Goal: Information Seeking & Learning: Learn about a topic

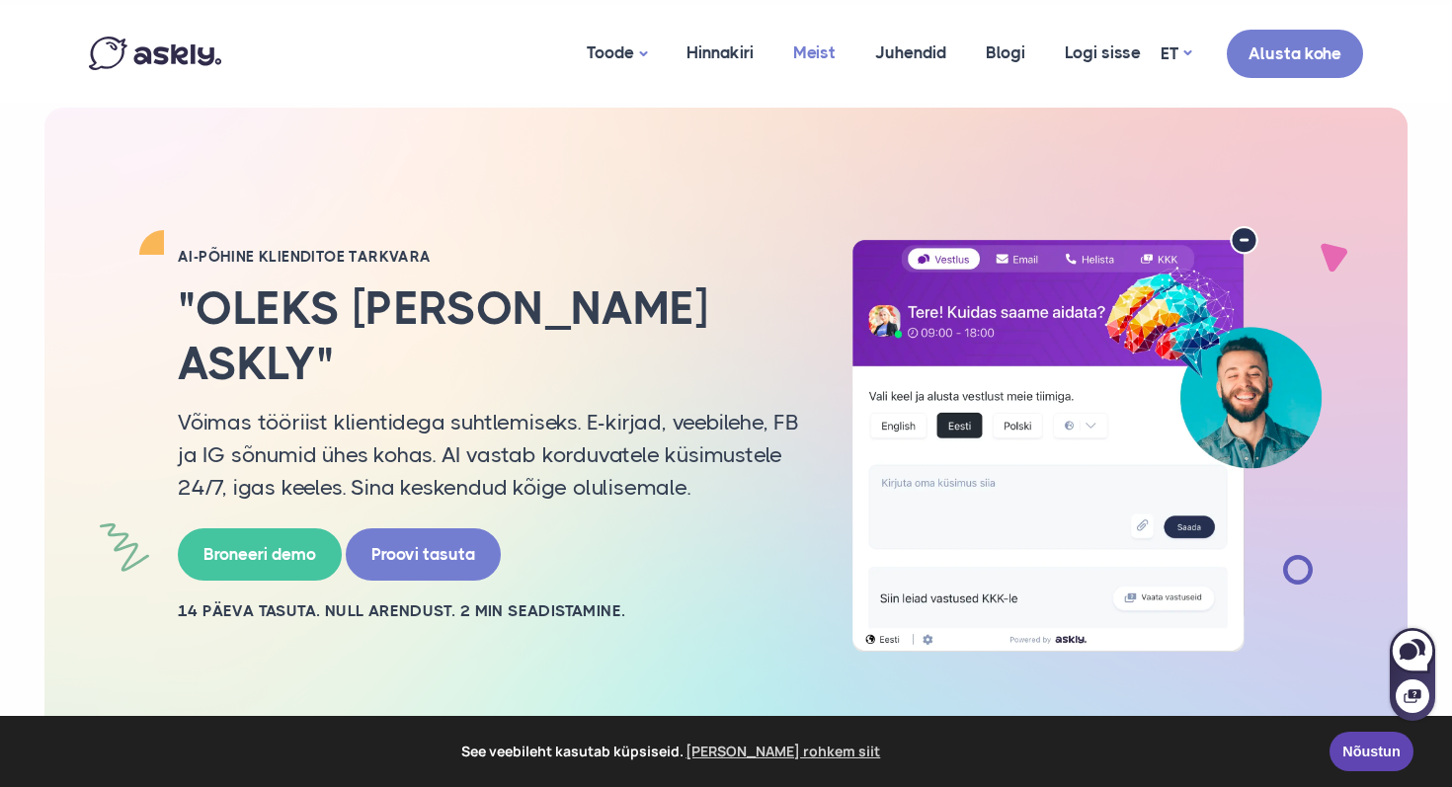
click at [795, 40] on link "Meist" at bounding box center [814, 53] width 82 height 96
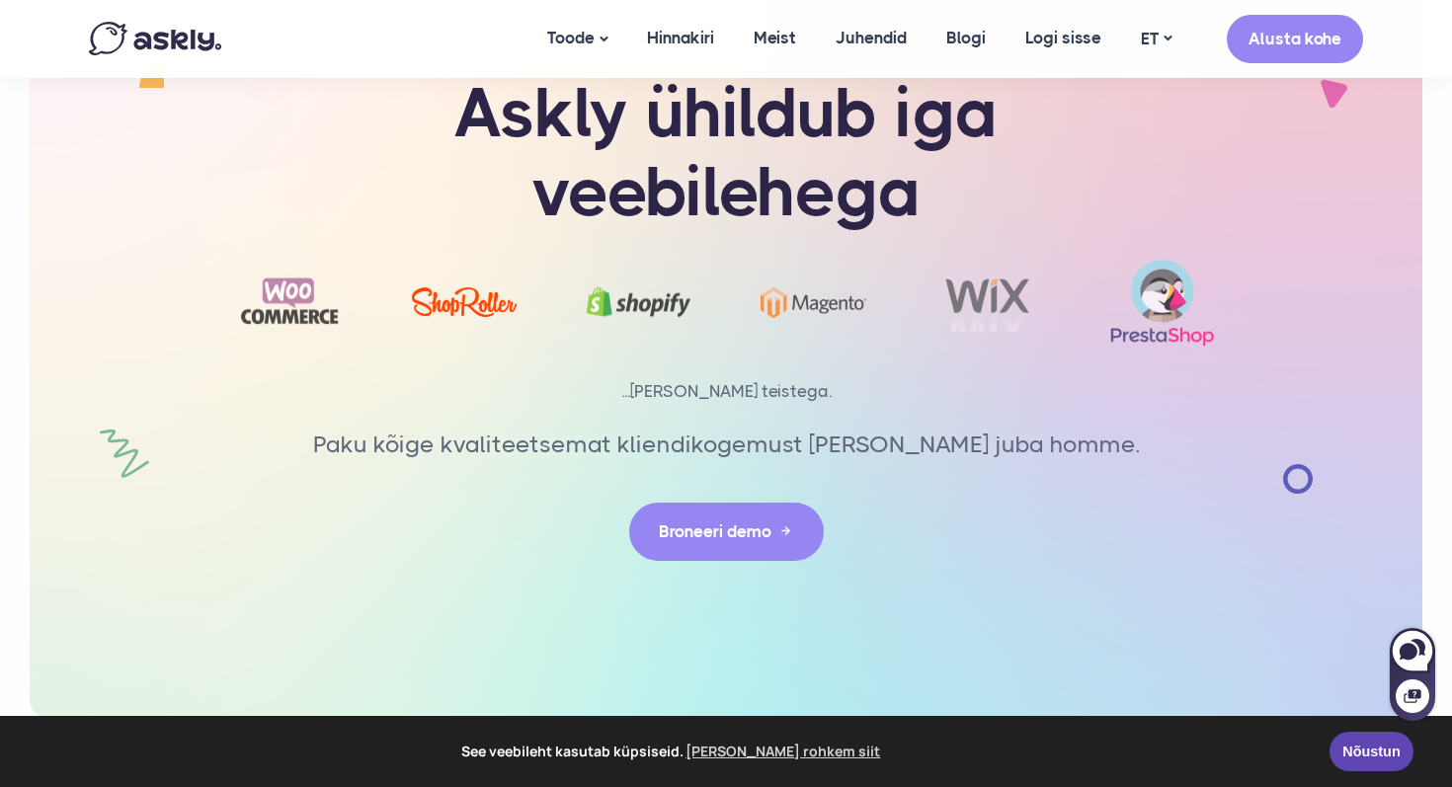
scroll to position [3861, 0]
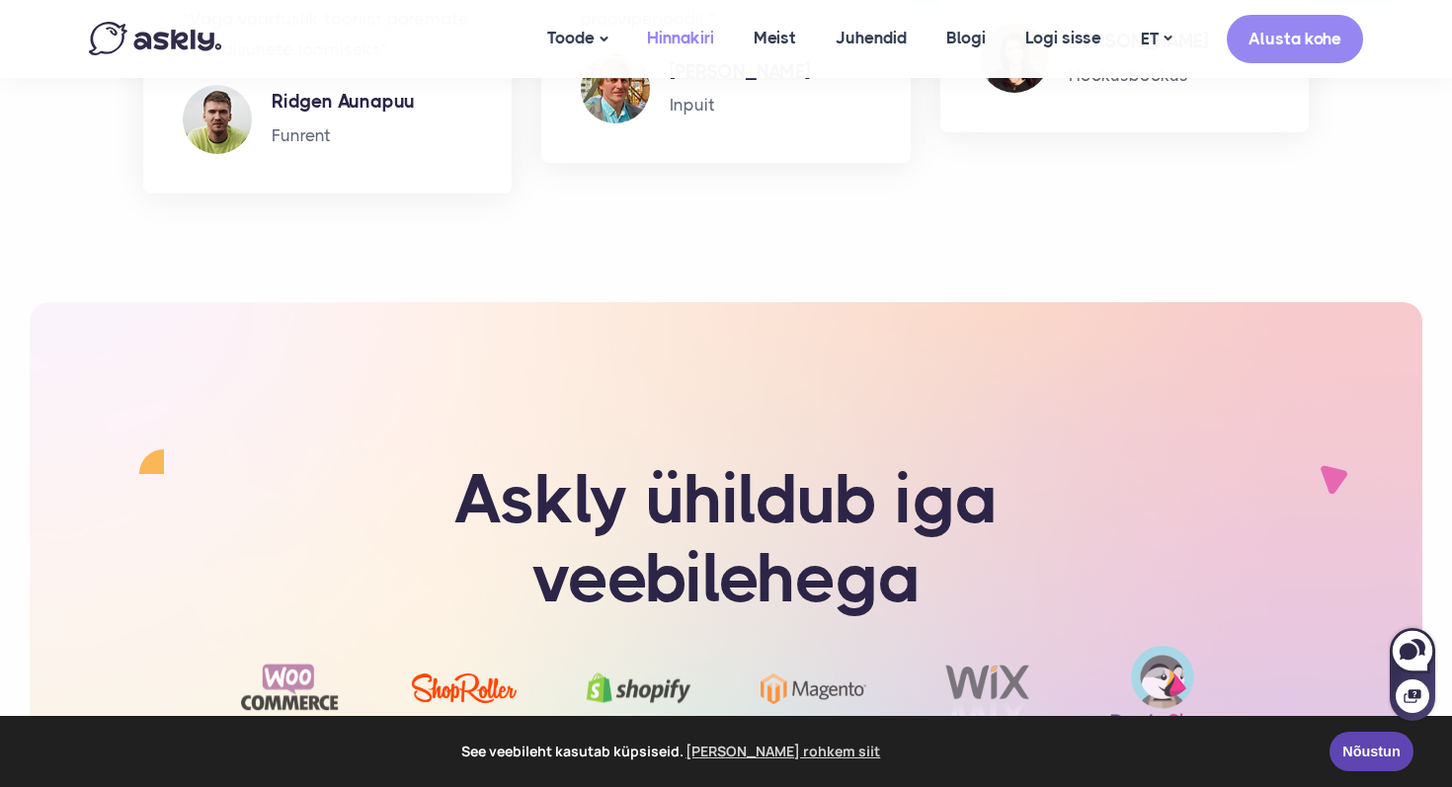
click at [698, 33] on link "Hinnakiri" at bounding box center [680, 38] width 107 height 76
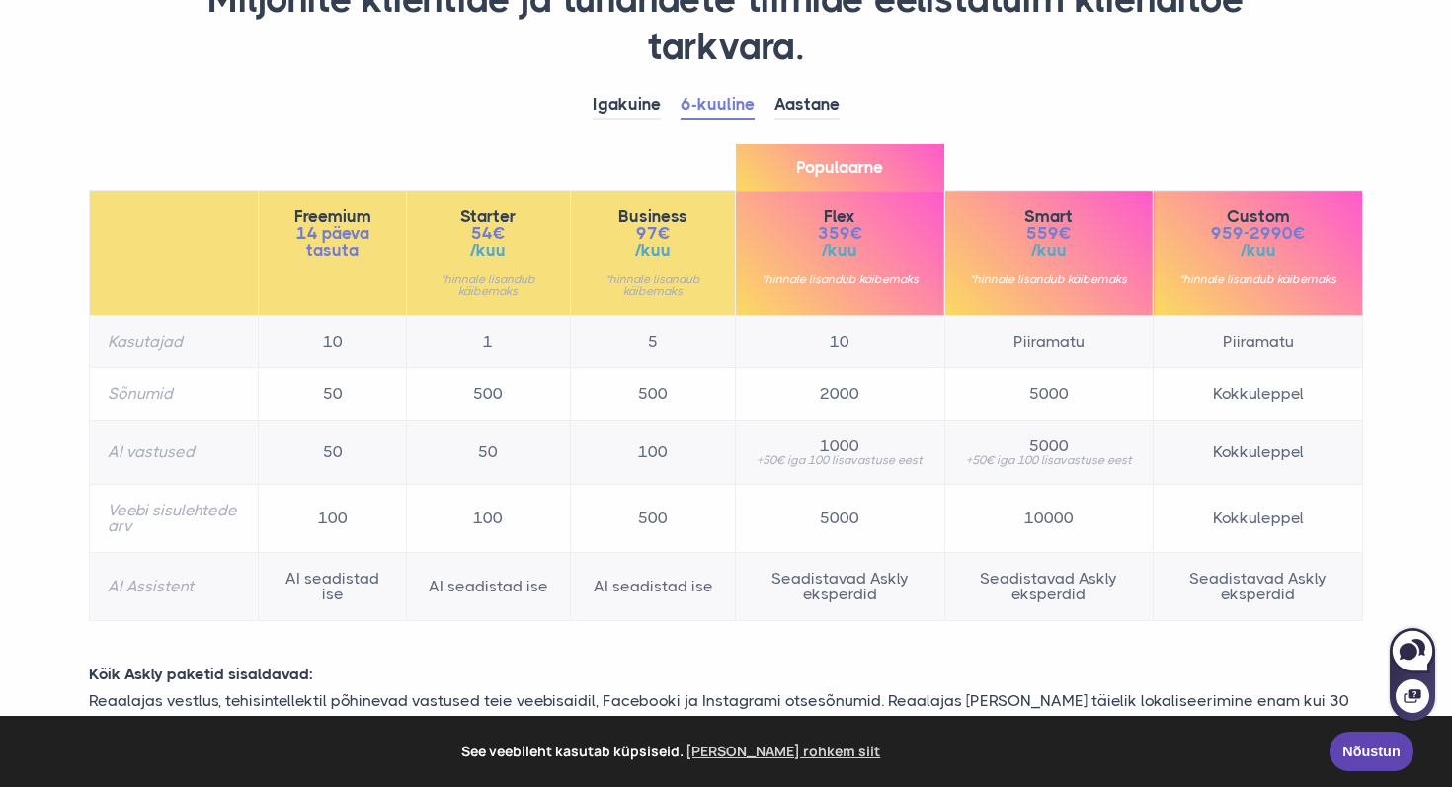
scroll to position [259, 0]
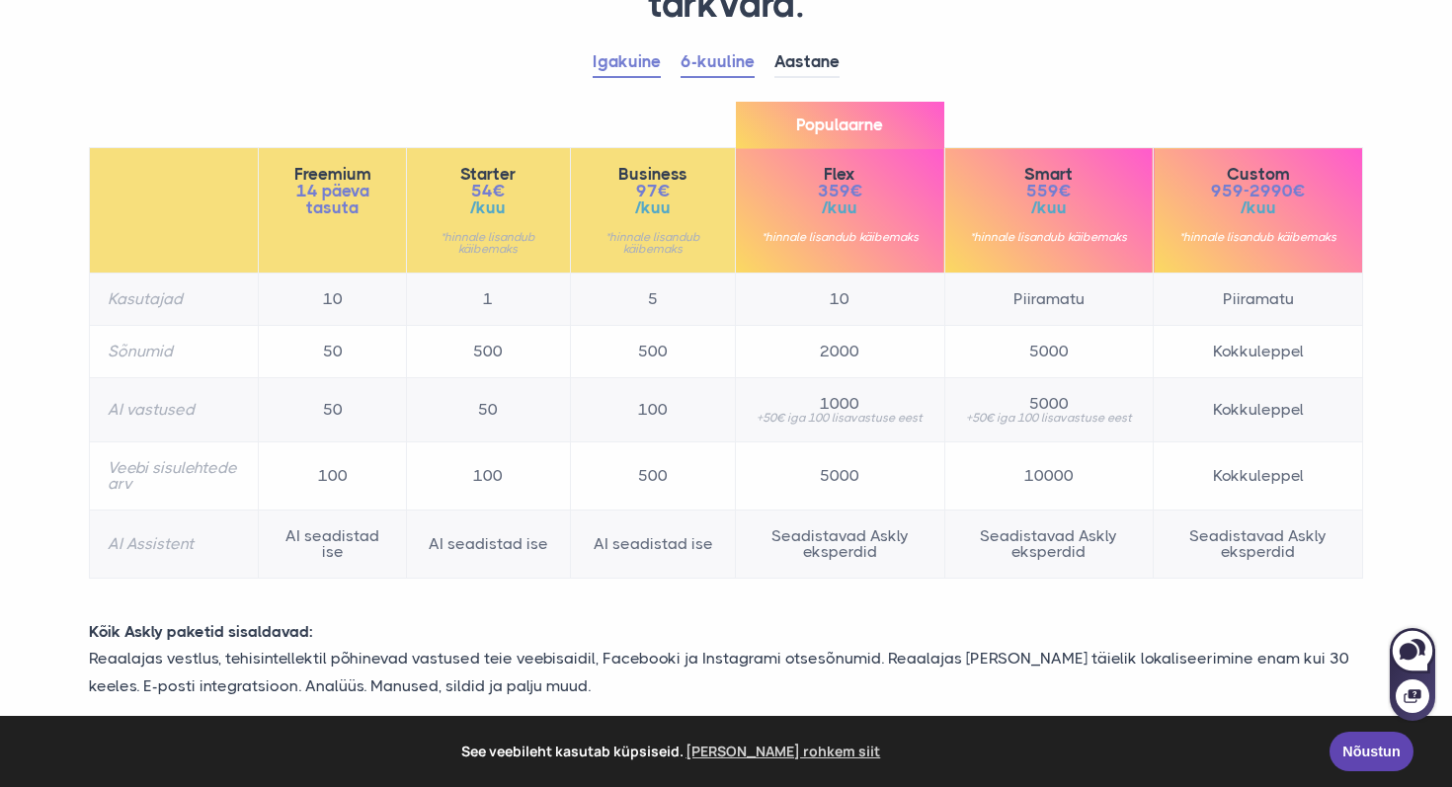
click at [651, 63] on link "Igakuine" at bounding box center [627, 62] width 68 height 31
click at [829, 84] on div "Igakuine 6-kuuline Aastane Freemium 14 päeva tasuta 10" at bounding box center [726, 322] width 1304 height 551
click at [821, 37] on div "TARK INVESTEERING. Miljonite klientide ja tuhandete tiimide eelistatuim kliendi…" at bounding box center [726, 530] width 1304 height 1262
click at [819, 51] on link "Aastane" at bounding box center [806, 62] width 65 height 31
click at [706, 64] on link "6-kuuline" at bounding box center [718, 62] width 74 height 31
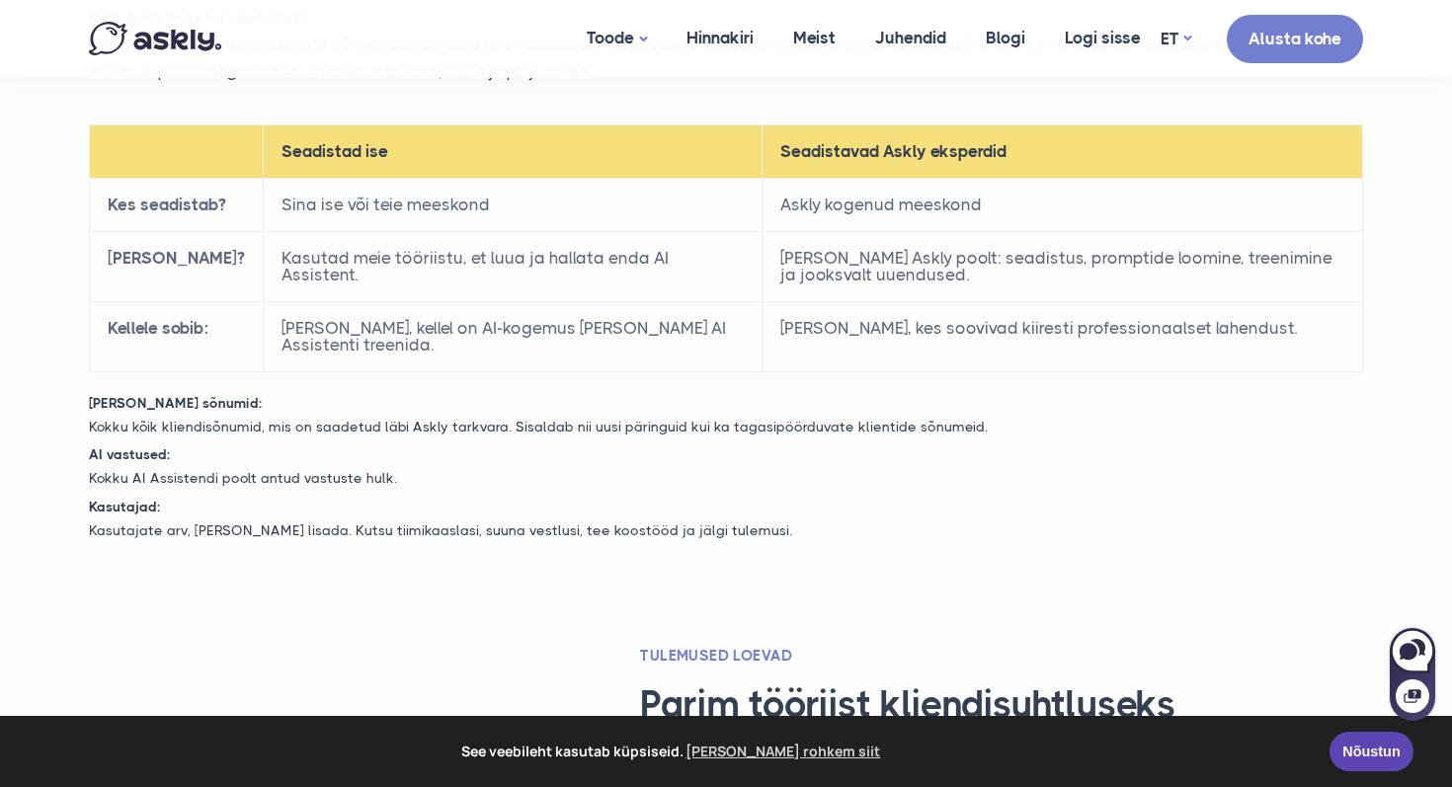
scroll to position [875, 0]
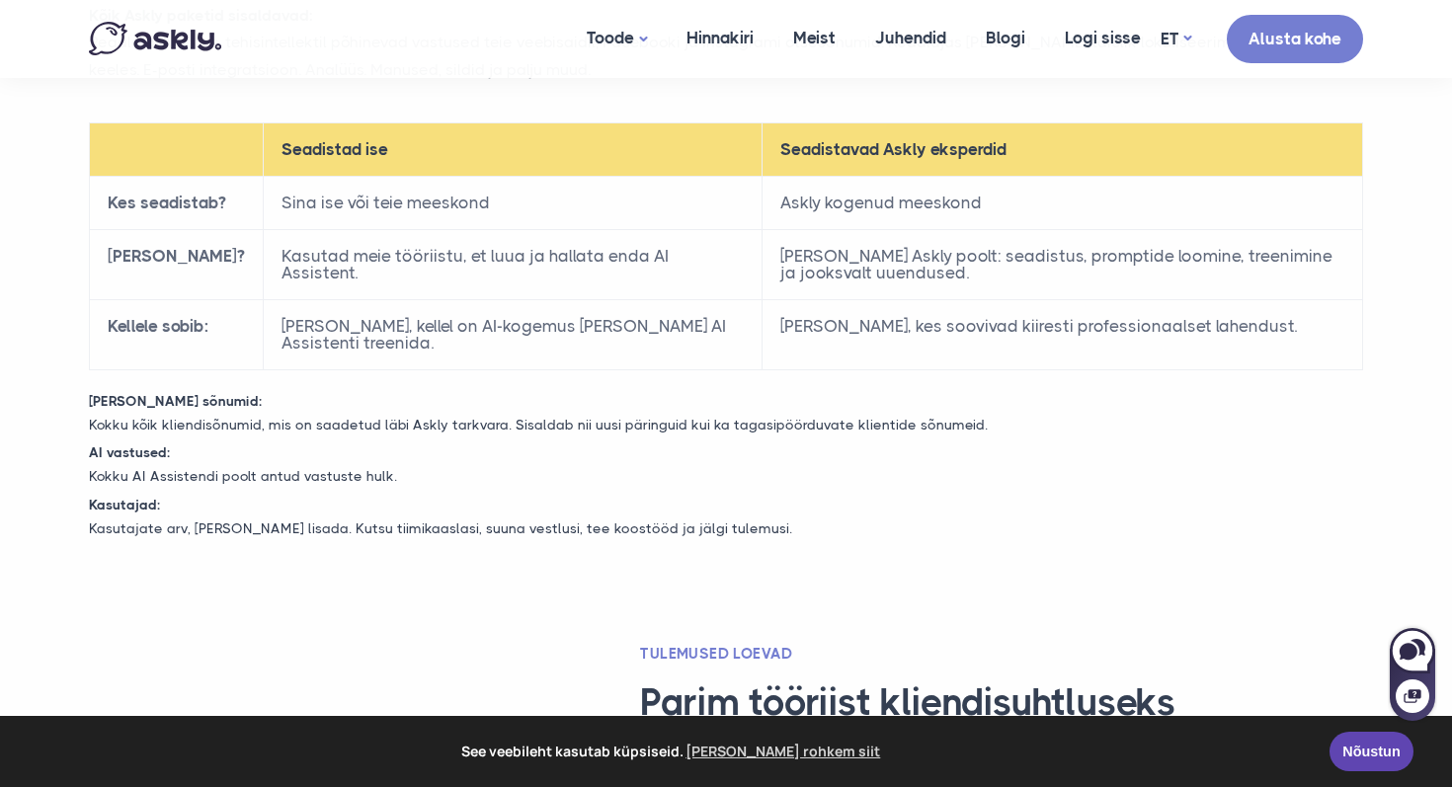
click at [762, 255] on td "Täislahendus Askly poolt: seadistus, promptide loomine, treenimine ja jooksvalt…" at bounding box center [1062, 264] width 601 height 70
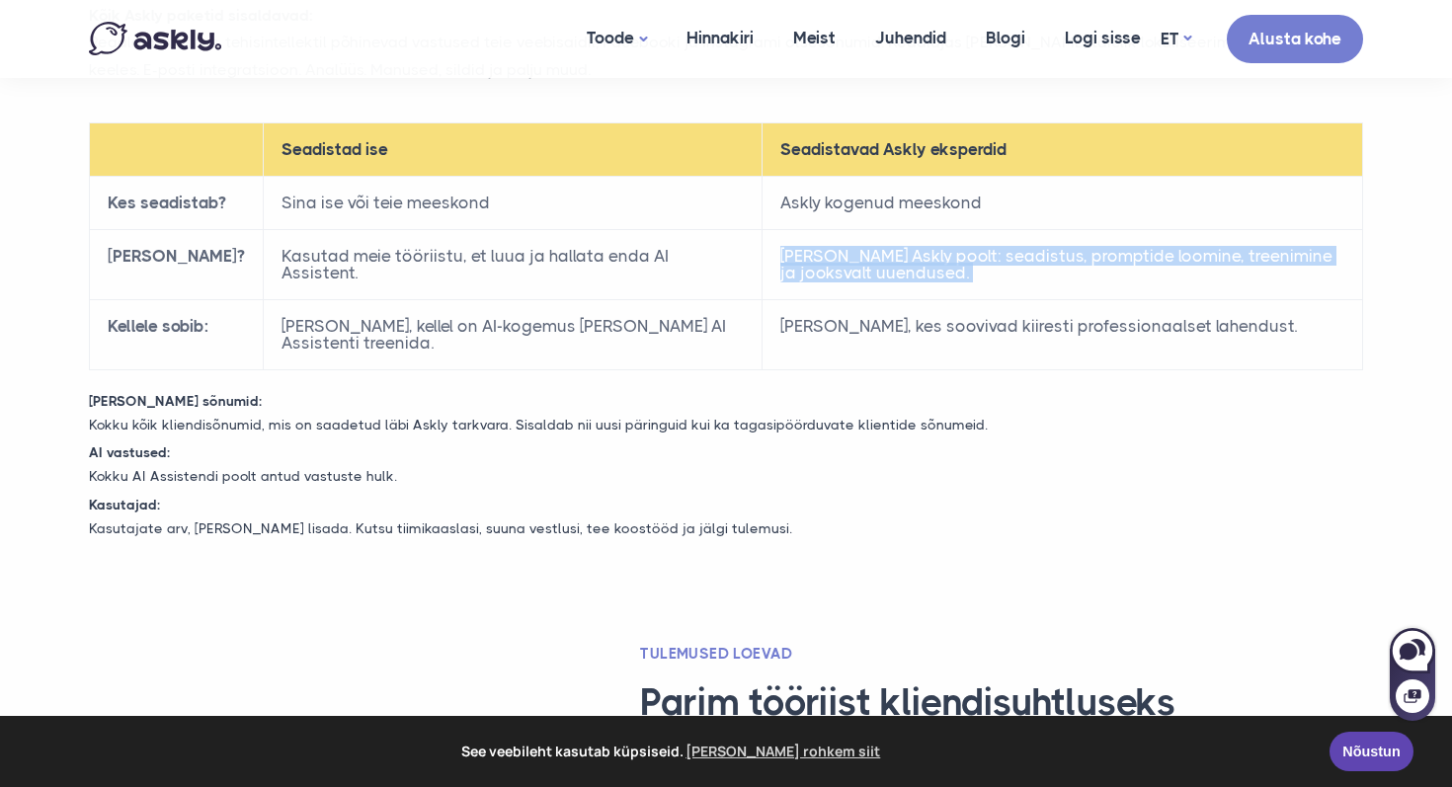
click at [762, 255] on td "Täislahendus Askly poolt: seadistus, promptide loomine, treenimine ja jooksvalt…" at bounding box center [1062, 264] width 601 height 70
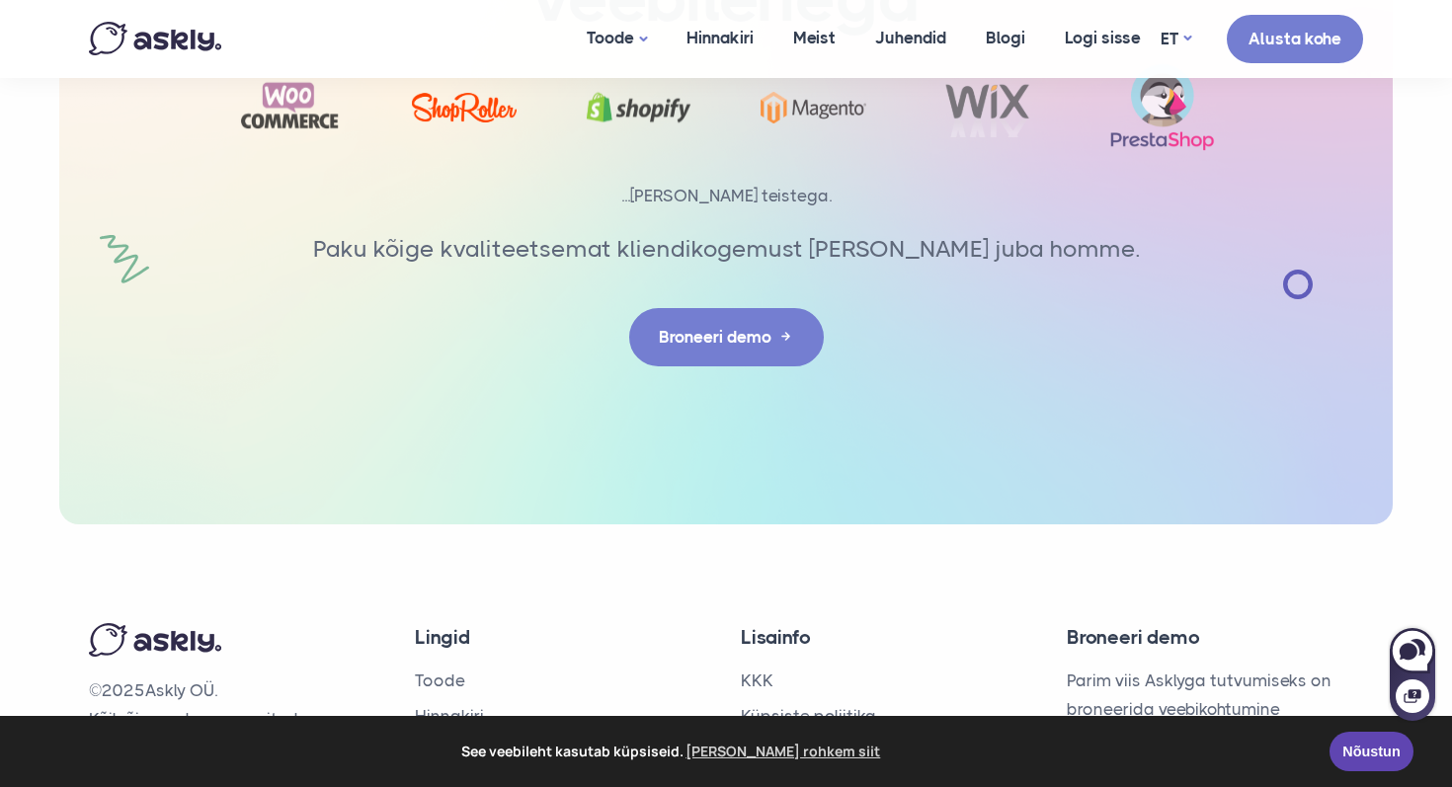
scroll to position [3452, 0]
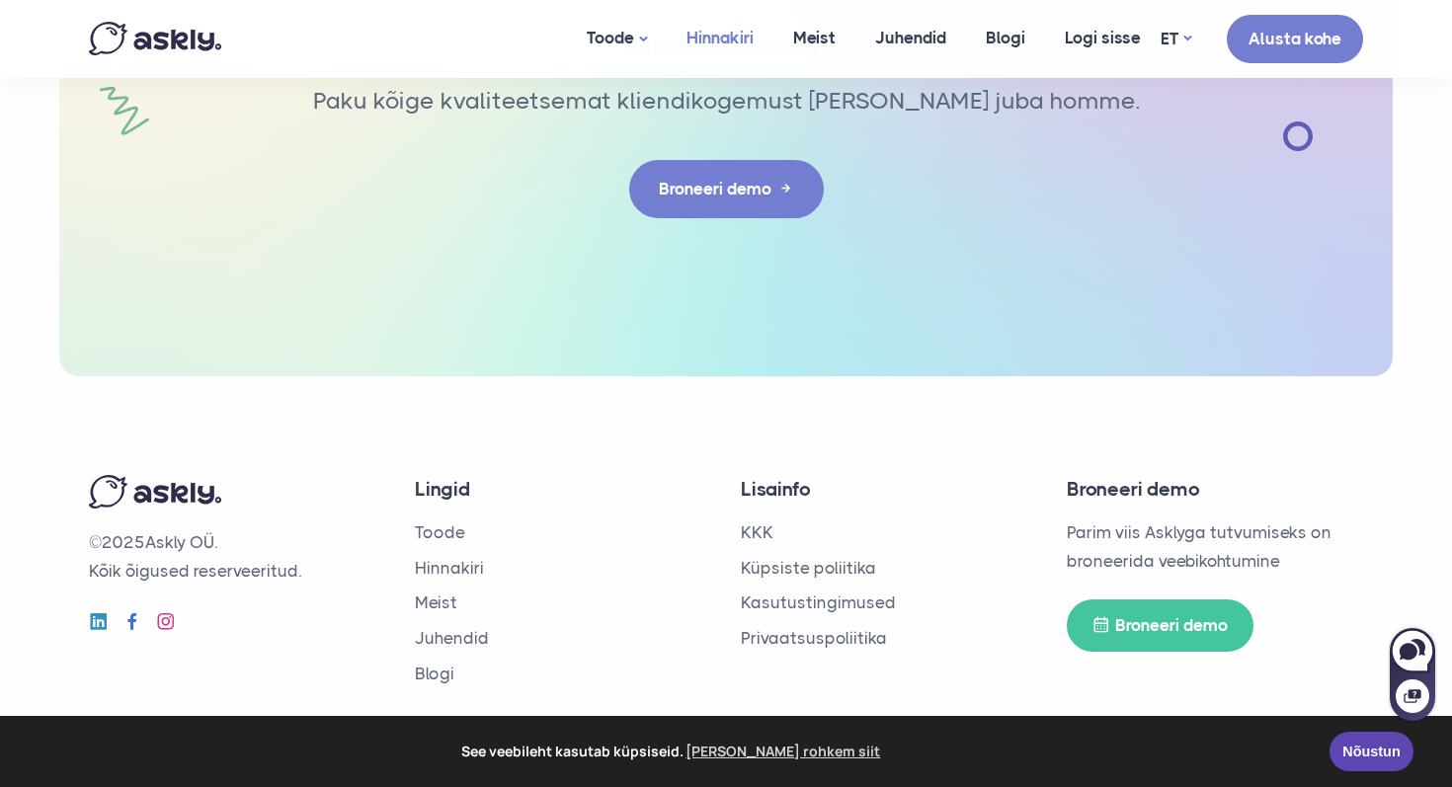
click at [739, 45] on link "Hinnakiri" at bounding box center [720, 38] width 107 height 76
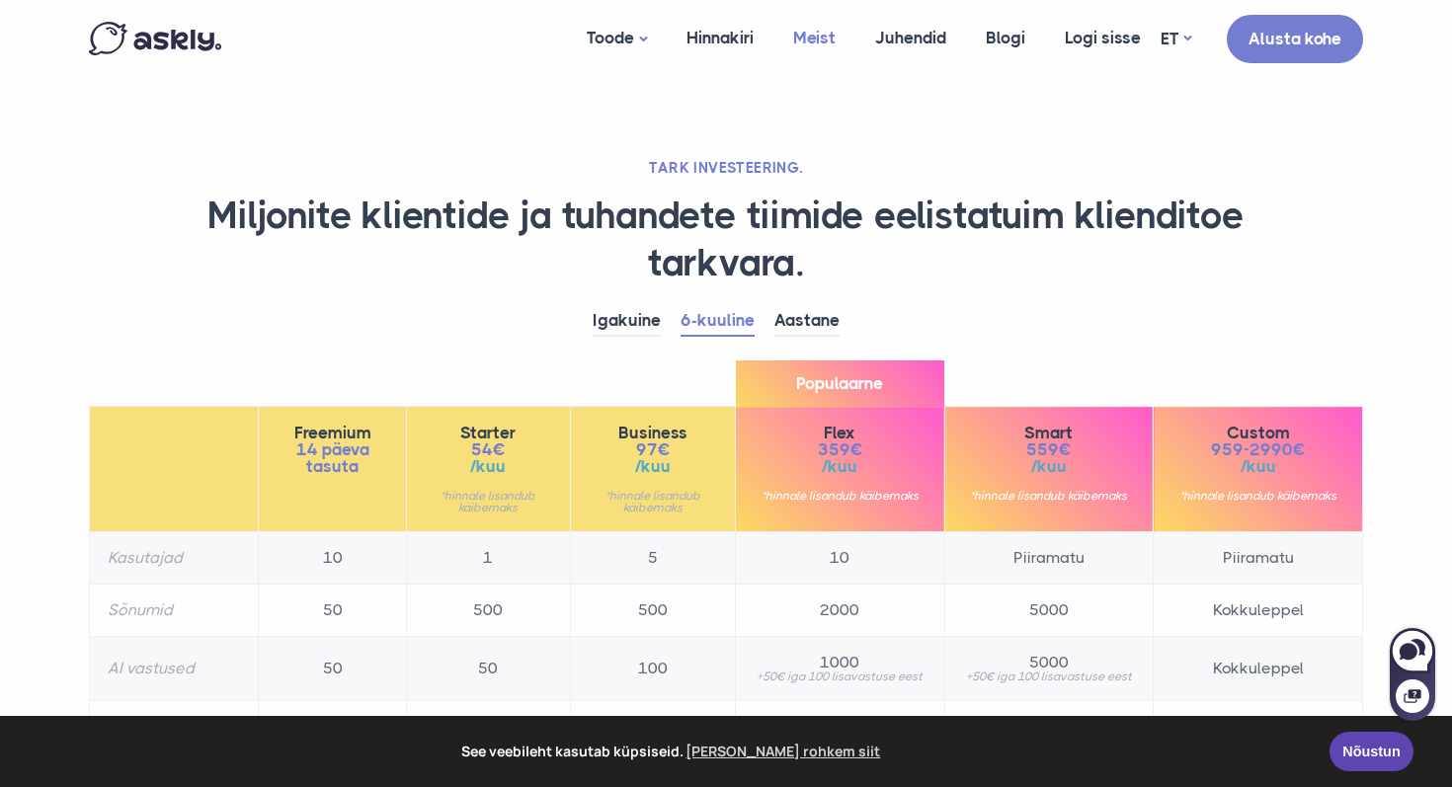
click at [807, 44] on link "Meist" at bounding box center [814, 38] width 82 height 76
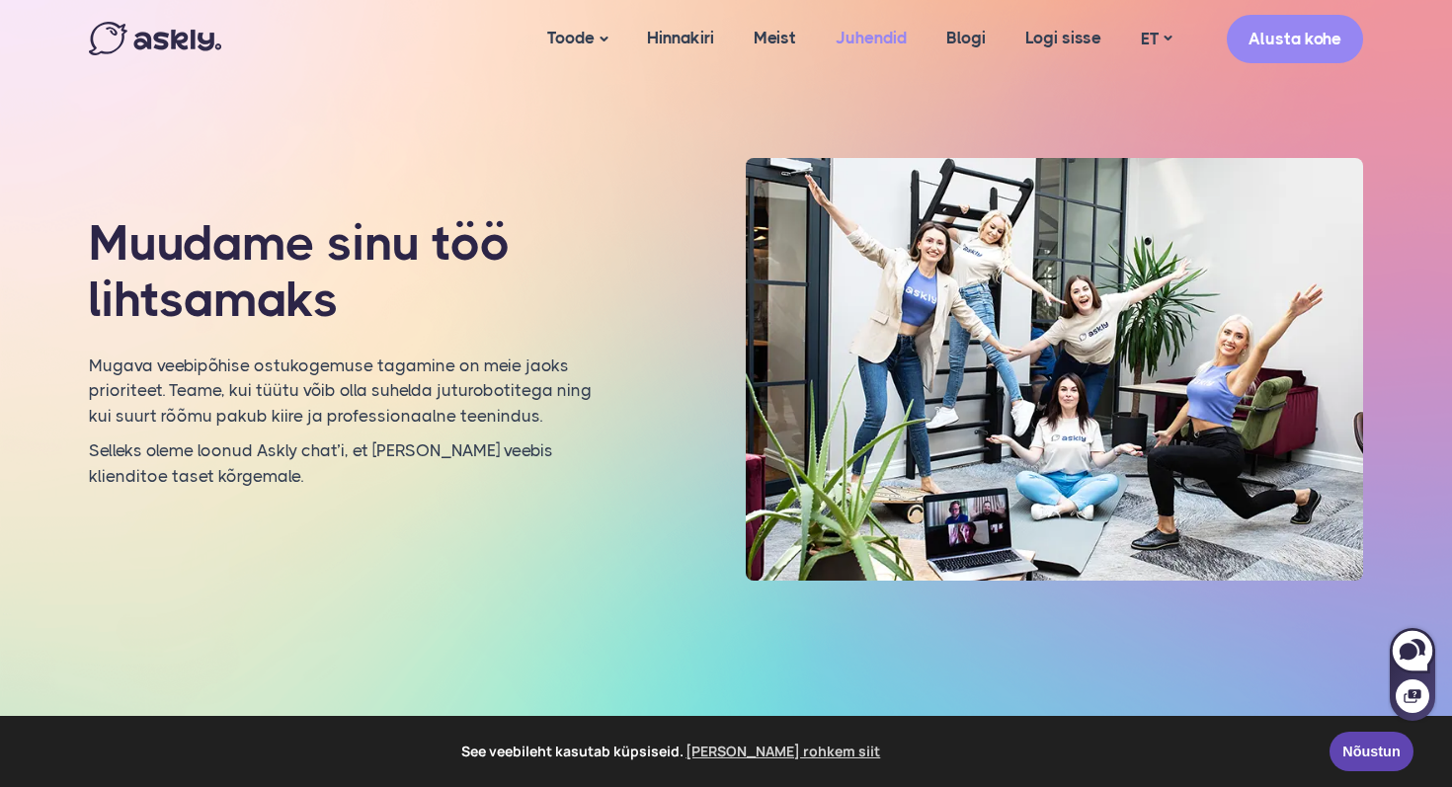
click at [896, 46] on link "Juhendid" at bounding box center [871, 38] width 111 height 76
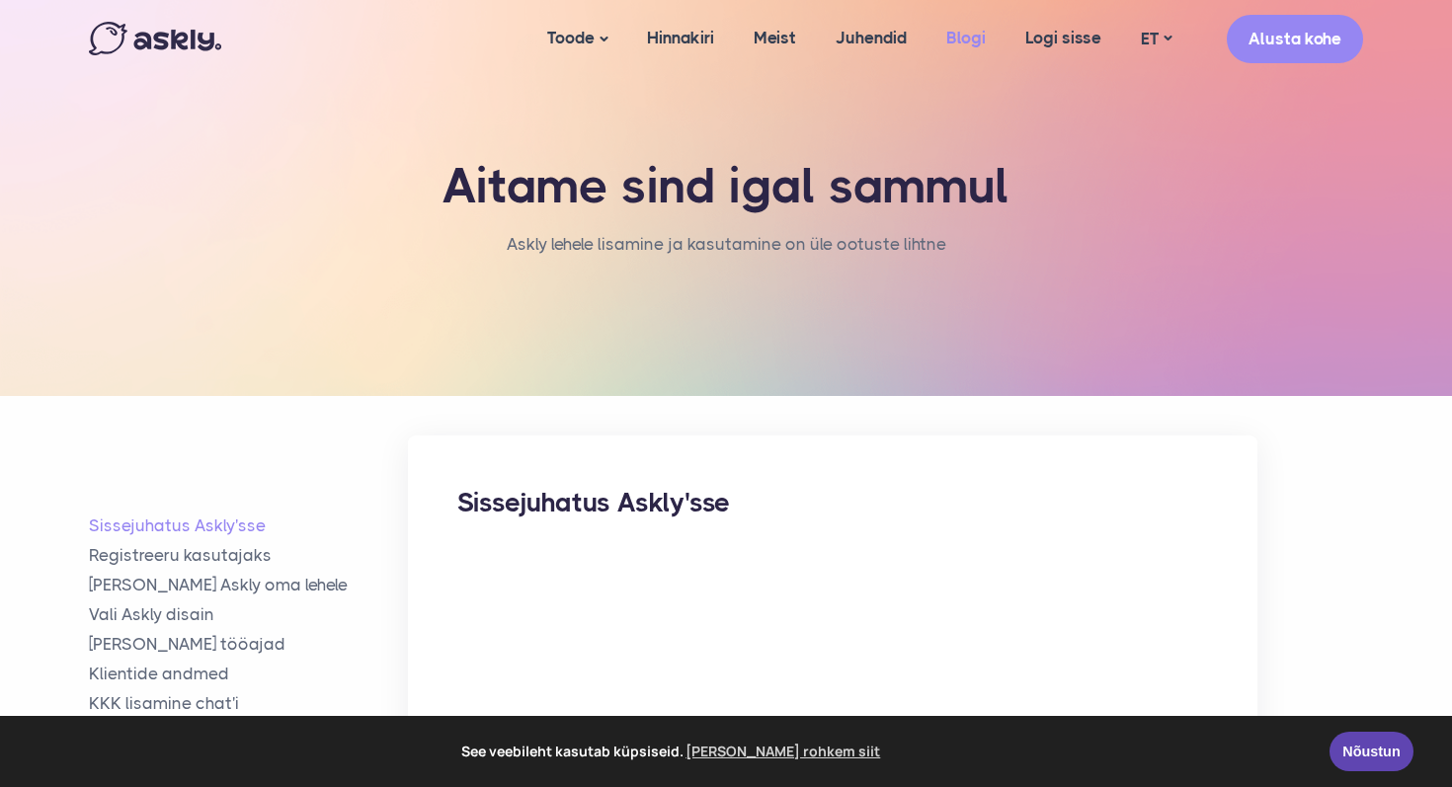
click at [974, 52] on link "Blogi" at bounding box center [966, 38] width 79 height 76
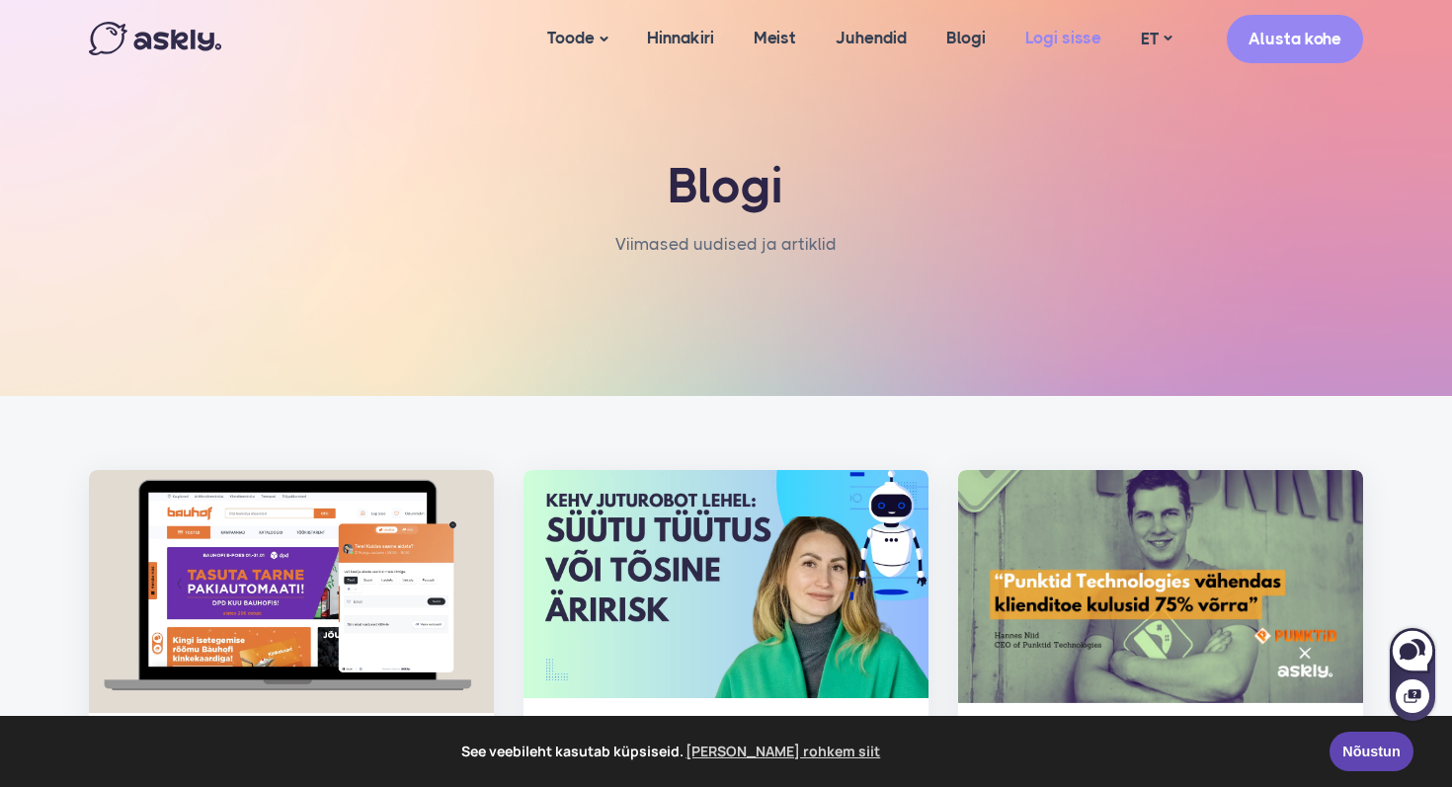
click at [1051, 42] on link "Logi sisse" at bounding box center [1064, 38] width 116 height 76
